Goal: Navigation & Orientation: Find specific page/section

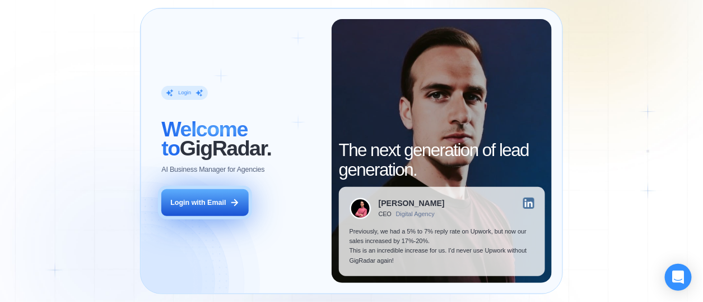
click at [169, 198] on button "Login with Email" at bounding box center [204, 202] width 87 height 27
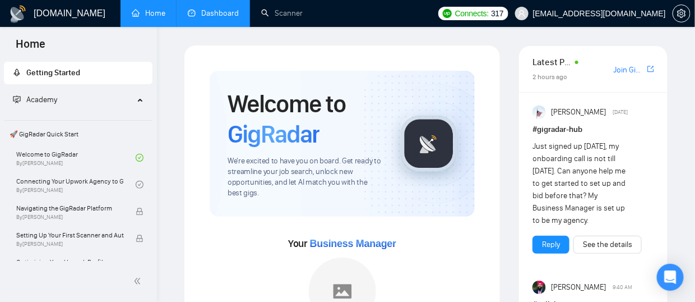
click at [215, 13] on link "Dashboard" at bounding box center [213, 13] width 51 height 10
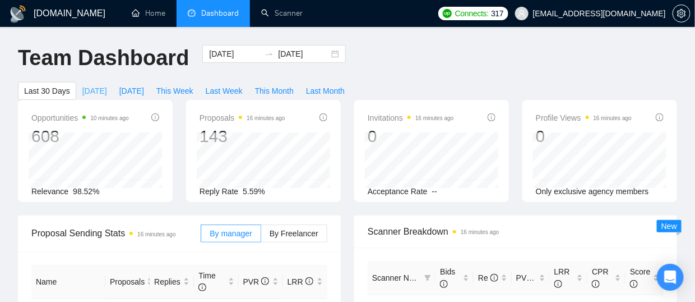
click at [89, 94] on span "Today" at bounding box center [94, 91] width 25 height 12
click at [122, 91] on span "Yesterday" at bounding box center [131, 91] width 25 height 12
type input "2025-09-01"
